Goal: Register for event/course: Sign up to attend an event or enroll in a course

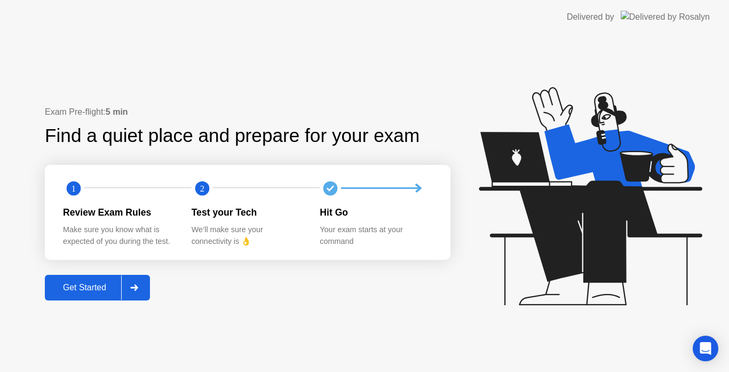
click at [83, 287] on div "Get Started" at bounding box center [84, 288] width 73 height 10
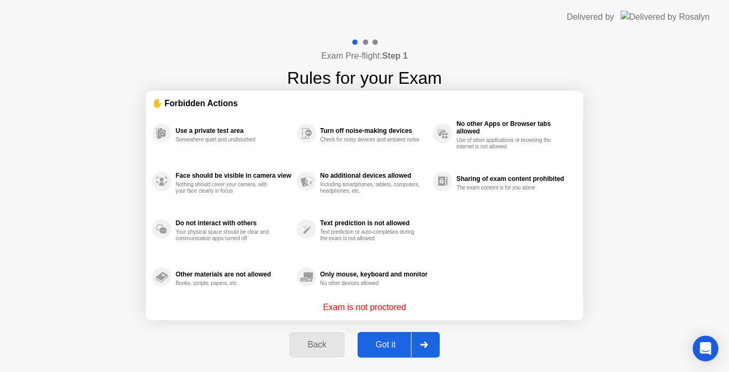
click at [390, 345] on div "Got it" at bounding box center [386, 345] width 50 height 10
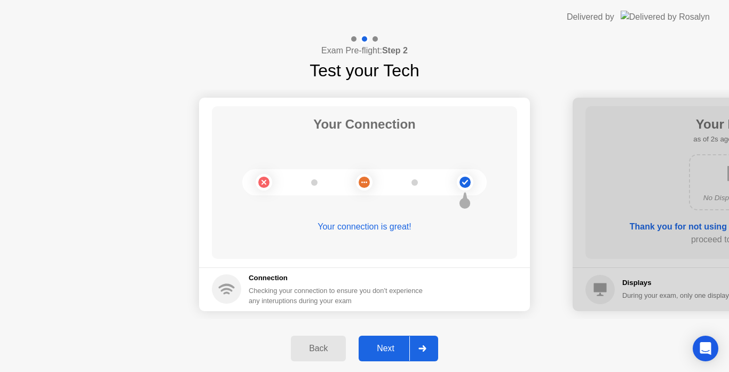
click at [429, 342] on div at bounding box center [422, 348] width 26 height 25
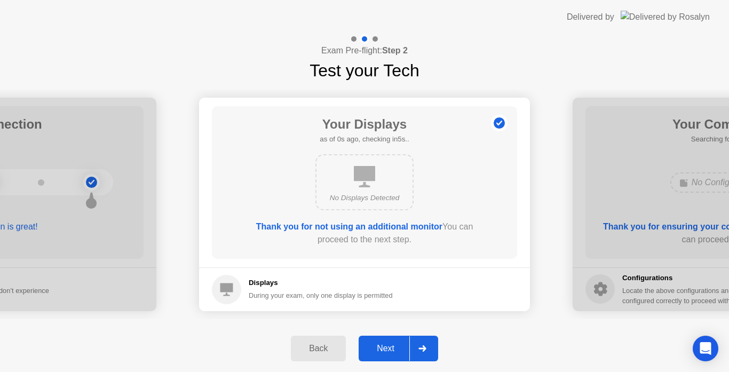
click at [429, 342] on div at bounding box center [422, 348] width 26 height 25
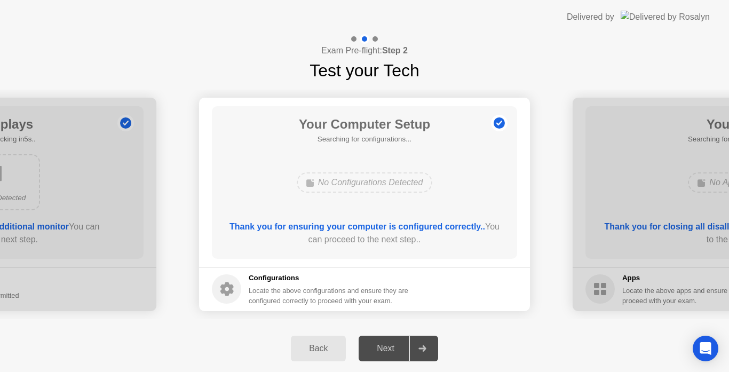
click at [429, 342] on div at bounding box center [422, 348] width 26 height 25
click at [423, 348] on icon at bounding box center [423, 348] width 8 height 6
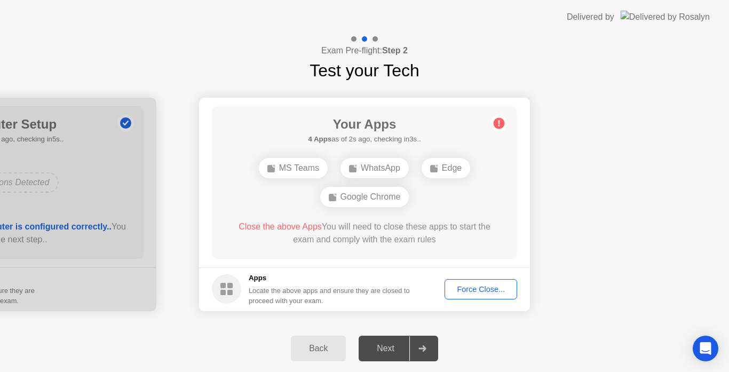
click at [488, 292] on div "Force Close..." at bounding box center [480, 289] width 65 height 9
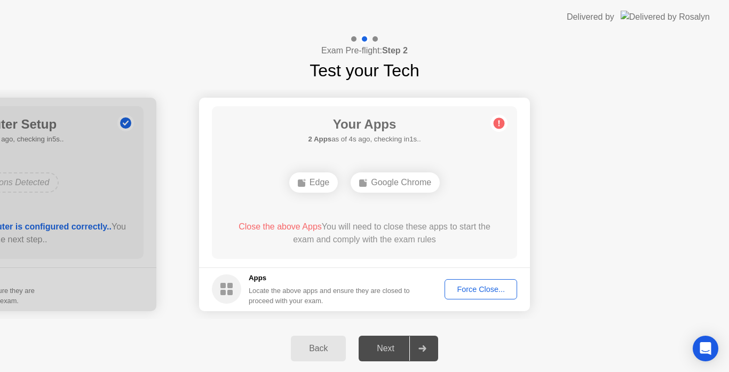
click at [472, 290] on div "Force Close..." at bounding box center [480, 289] width 65 height 9
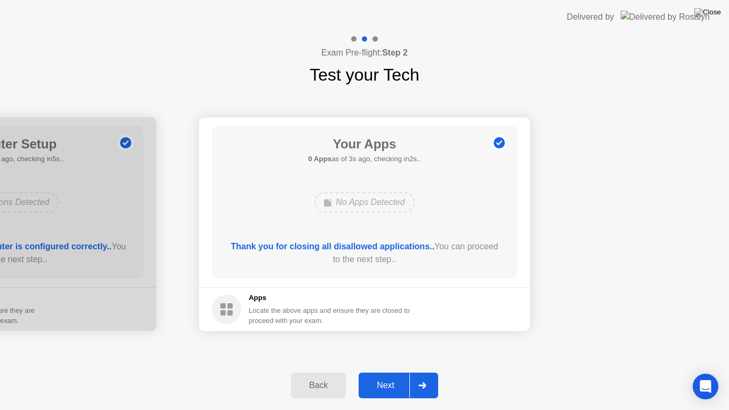
click at [428, 372] on div at bounding box center [422, 385] width 26 height 25
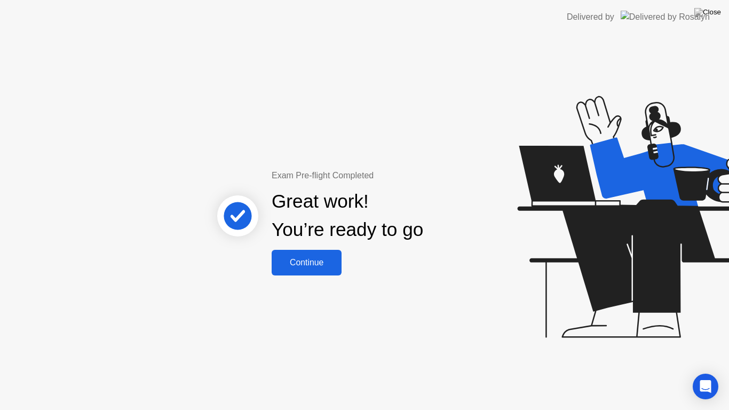
click at [301, 265] on div "Continue" at bounding box center [307, 263] width 64 height 10
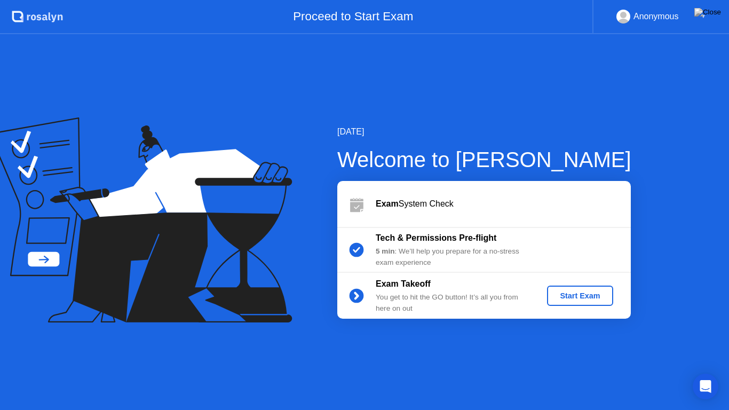
click at [668, 372] on div "[DATE] Welcome to [PERSON_NAME] Exam System Check Tech & Permissions Pre-flight…" at bounding box center [364, 222] width 729 height 376
click at [729, 340] on div "[DATE] Welcome to [PERSON_NAME] Exam System Check Tech & Permissions Pre-flight…" at bounding box center [364, 222] width 729 height 376
drag, startPoint x: 552, startPoint y: 0, endPoint x: 558, endPoint y: 98, distance: 98.4
click at [558, 98] on app-layout-with-header ".st0{fill:#f0f8ff;} .st1{fill:#d4e3ff;} .st2{fill:#b4c2ff;} background Proceed …" at bounding box center [364, 205] width 729 height 410
drag, startPoint x: 487, startPoint y: 8, endPoint x: 542, endPoint y: 85, distance: 94.2
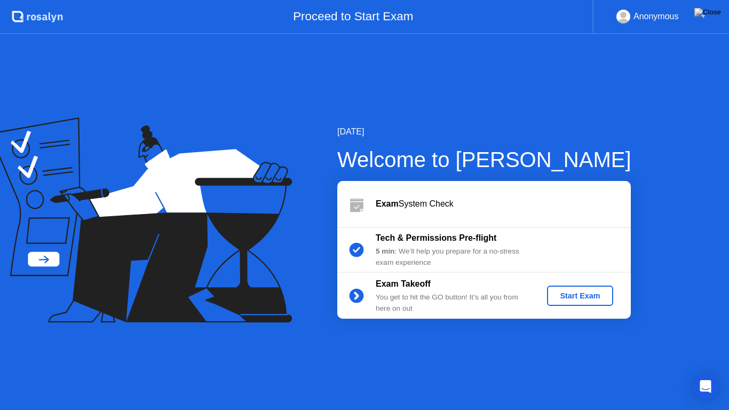
click at [542, 84] on app-layout-with-header ".st0{fill:#f0f8ff;} .st1{fill:#d4e3ff;} .st2{fill:#b4c2ff;} background Proceed …" at bounding box center [364, 205] width 729 height 410
drag, startPoint x: 105, startPoint y: 10, endPoint x: 167, endPoint y: 76, distance: 90.6
click at [167, 76] on app-layout-with-header ".st0{fill:#f0f8ff;} .st1{fill:#d4e3ff;} .st2{fill:#b4c2ff;} background Proceed …" at bounding box center [364, 205] width 729 height 410
click at [570, 296] on div "Start Exam" at bounding box center [579, 295] width 57 height 9
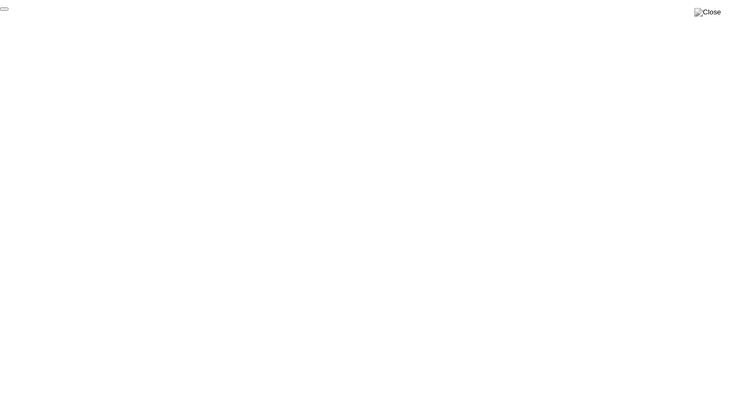
click div "End Proctoring Session"
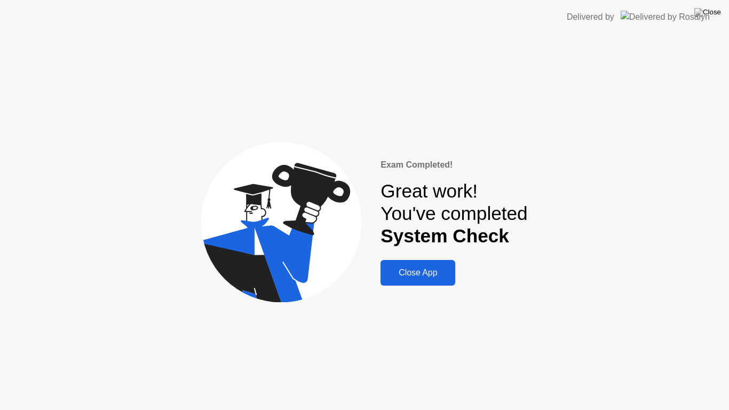
click at [422, 274] on div "Close App" at bounding box center [418, 273] width 68 height 10
